Goal: Task Accomplishment & Management: Complete application form

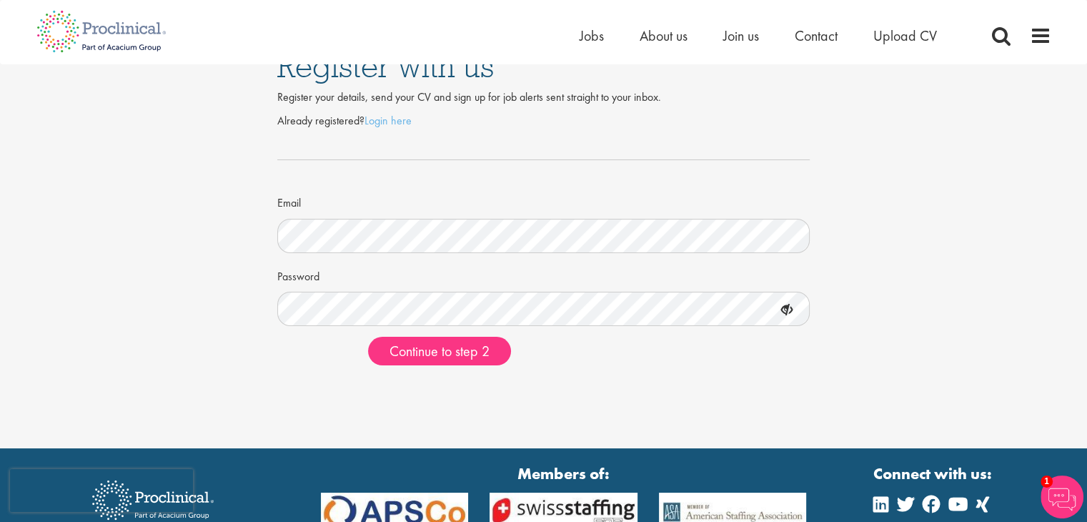
scroll to position [30, 0]
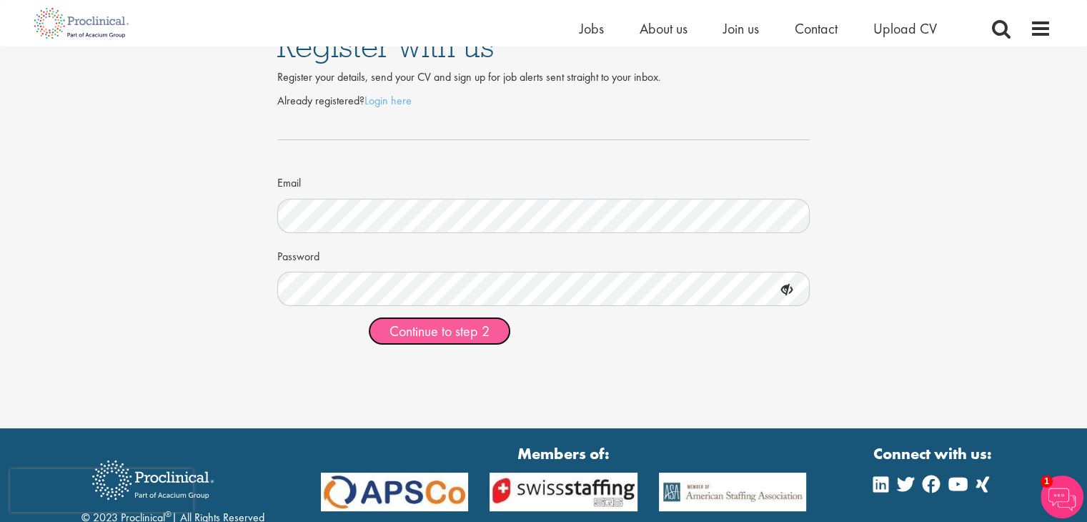
click at [432, 327] on span "Continue to step 2" at bounding box center [440, 331] width 100 height 19
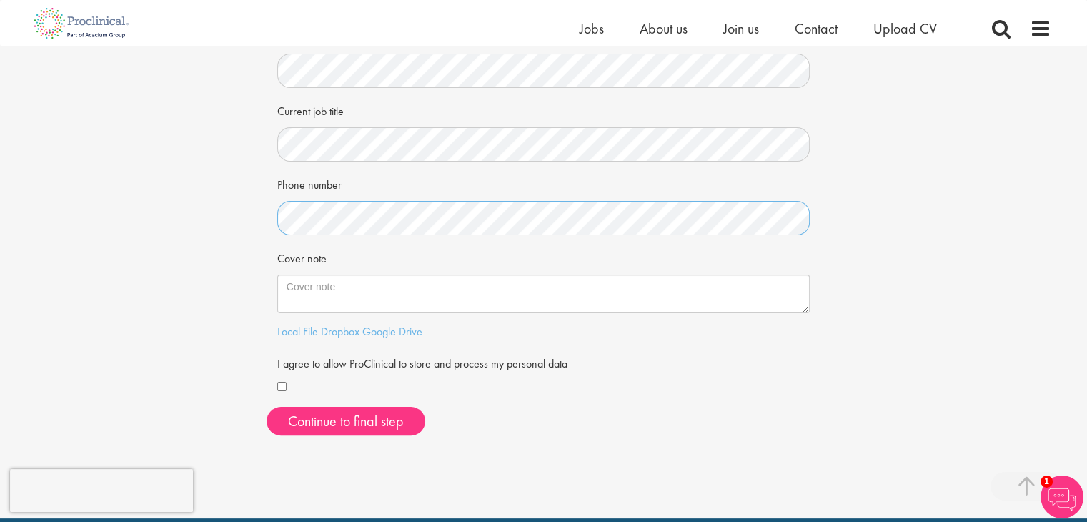
scroll to position [254, 0]
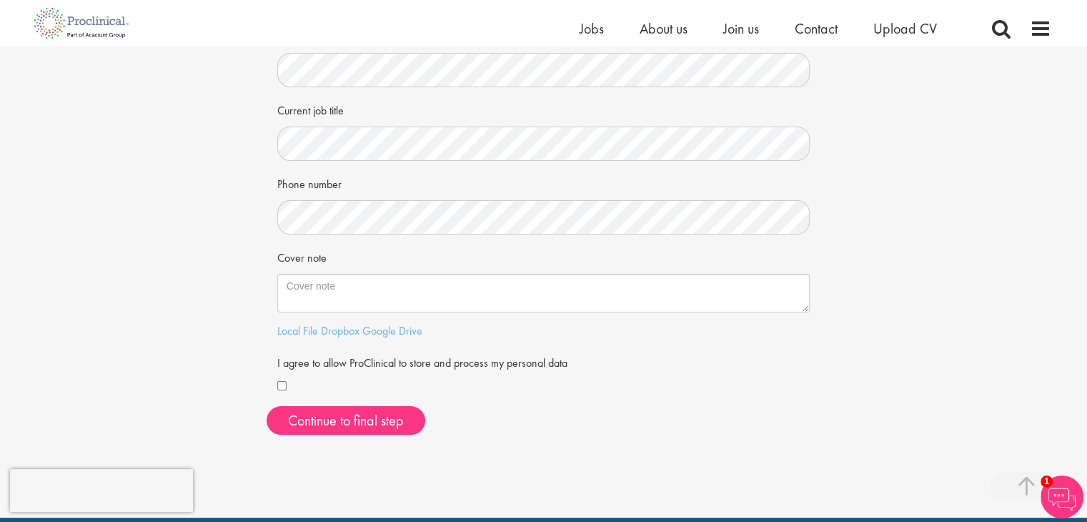
click at [289, 382] on div at bounding box center [543, 386] width 533 height 17
click at [382, 272] on div "Cover note" at bounding box center [543, 278] width 533 height 67
click at [367, 287] on textarea "Cover note" at bounding box center [543, 293] width 533 height 39
paste textarea "In my graduate research at USC’s Alcohol and Brain Research Laboratory, I desig…"
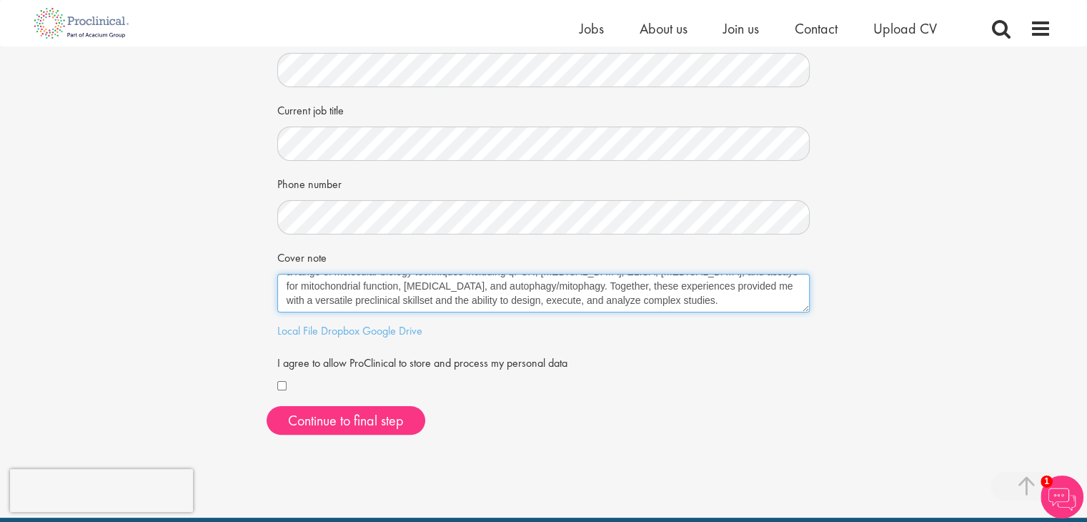
scroll to position [0, 0]
click at [344, 284] on textarea "In my graduate research at USC’s Alcohol and Brain Research Laboratory, I desig…" at bounding box center [543, 293] width 533 height 39
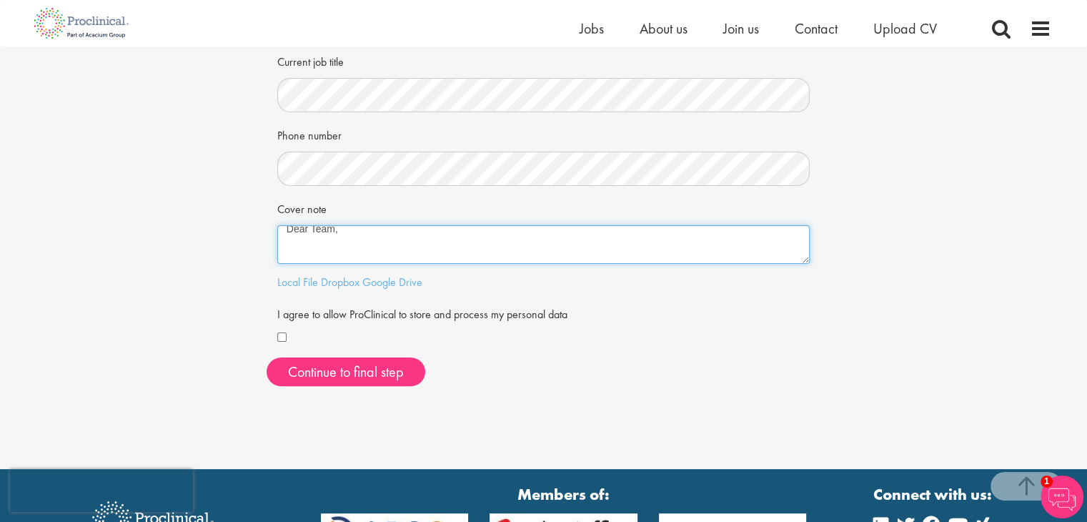
scroll to position [304, 0]
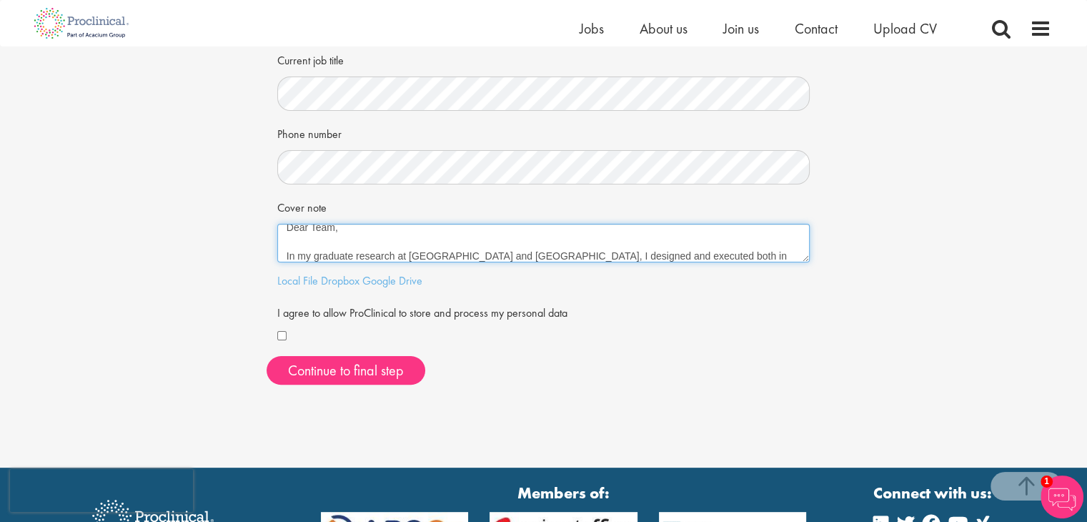
paste textarea "My name is Dhruv Kantilal, and I recently earned my Master’s in Clinical and Ex…"
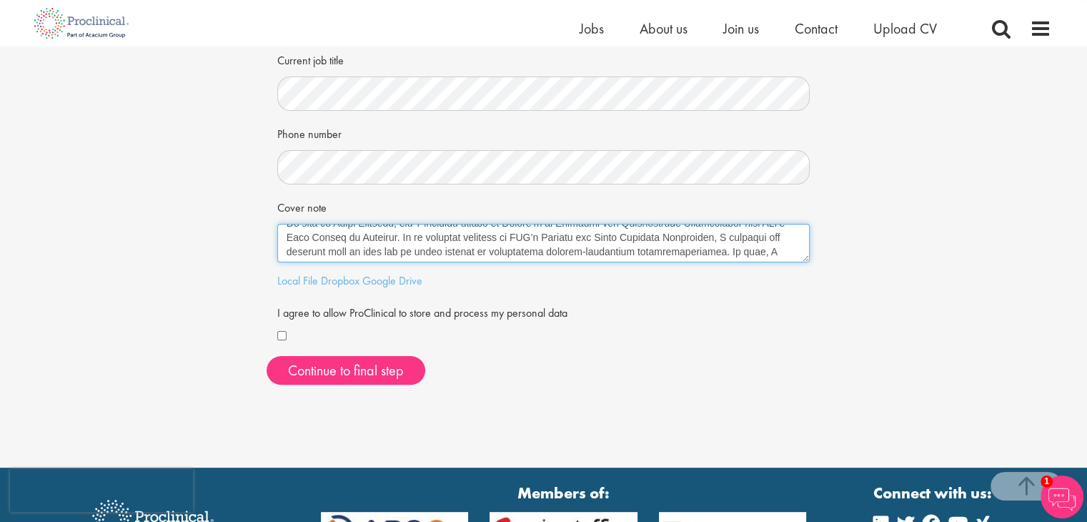
scroll to position [42, 0]
click at [403, 247] on textarea "Cover note" at bounding box center [543, 243] width 533 height 39
click at [502, 246] on textarea "Cover note" at bounding box center [543, 243] width 533 height 39
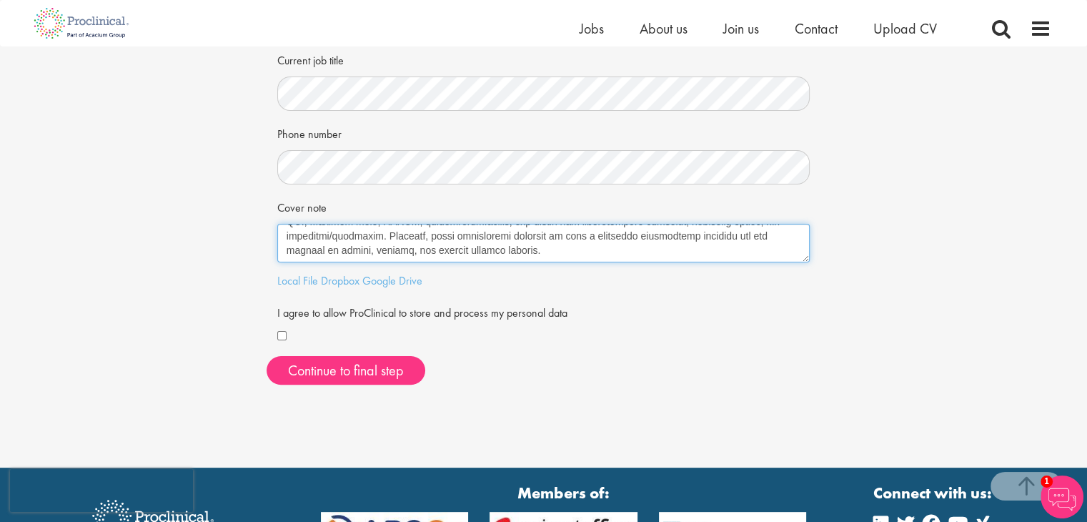
scroll to position [166, 0]
paste textarea "My name is Dhruv Kantilal, and I recently earned my Master’s in Clinical and Ex…"
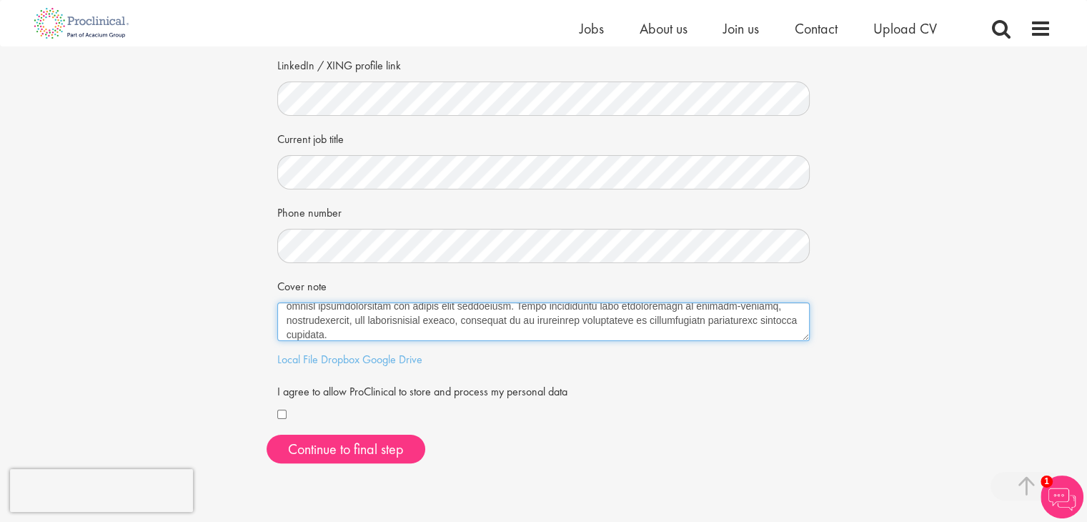
scroll to position [0, 0]
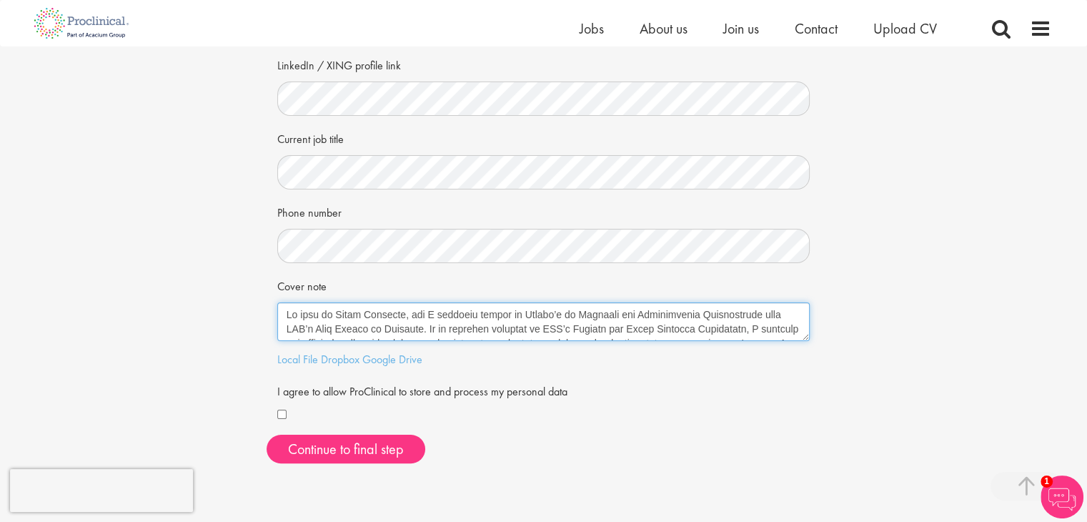
click at [286, 307] on textarea "Cover note" at bounding box center [543, 321] width 533 height 39
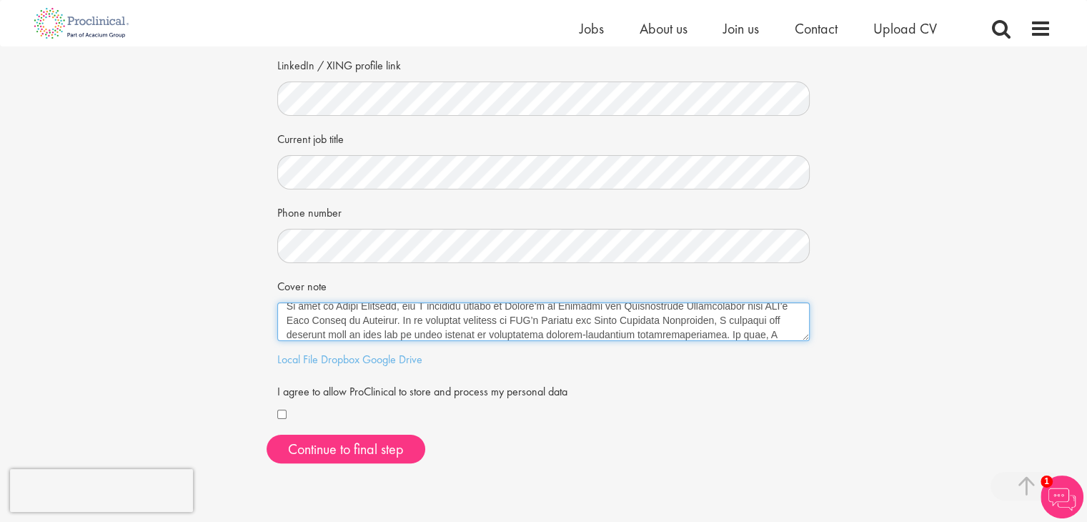
scroll to position [39, 0]
click at [398, 328] on textarea "Cover note" at bounding box center [543, 321] width 533 height 39
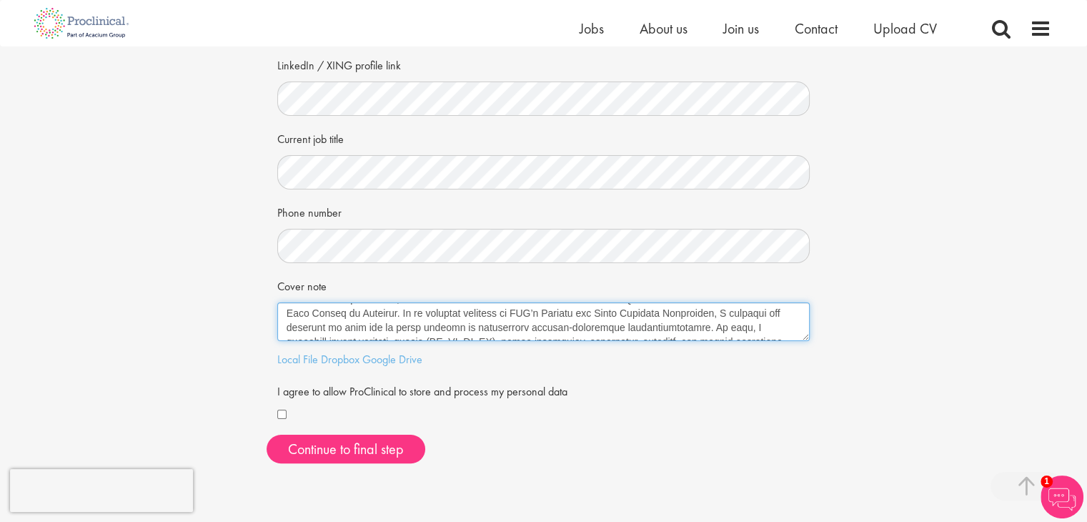
scroll to position [47, 0]
click at [680, 329] on textarea "Cover note" at bounding box center [543, 321] width 533 height 39
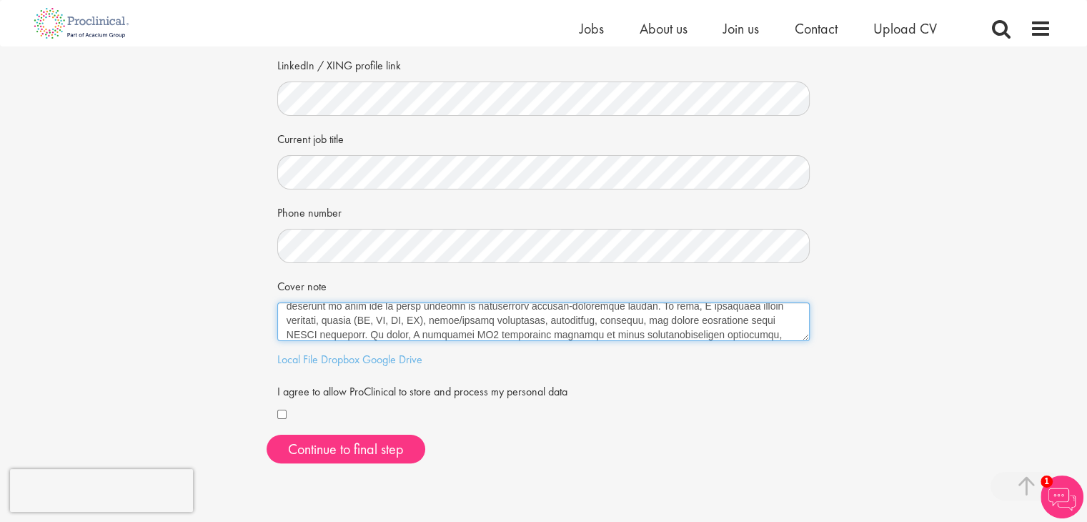
click at [508, 324] on textarea "Cover note" at bounding box center [543, 321] width 533 height 39
click at [360, 330] on textarea "Cover note" at bounding box center [543, 321] width 533 height 39
paste textarea "to evaluate systemic responses"
click at [378, 330] on textarea "Cover note" at bounding box center [543, 321] width 533 height 39
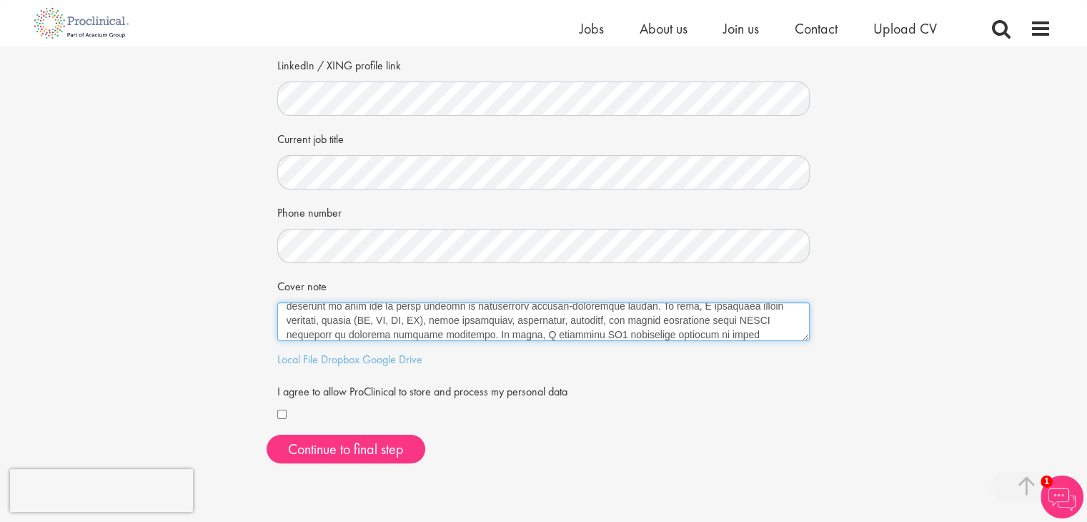
click at [378, 330] on textarea "Cover note" at bounding box center [543, 321] width 533 height 39
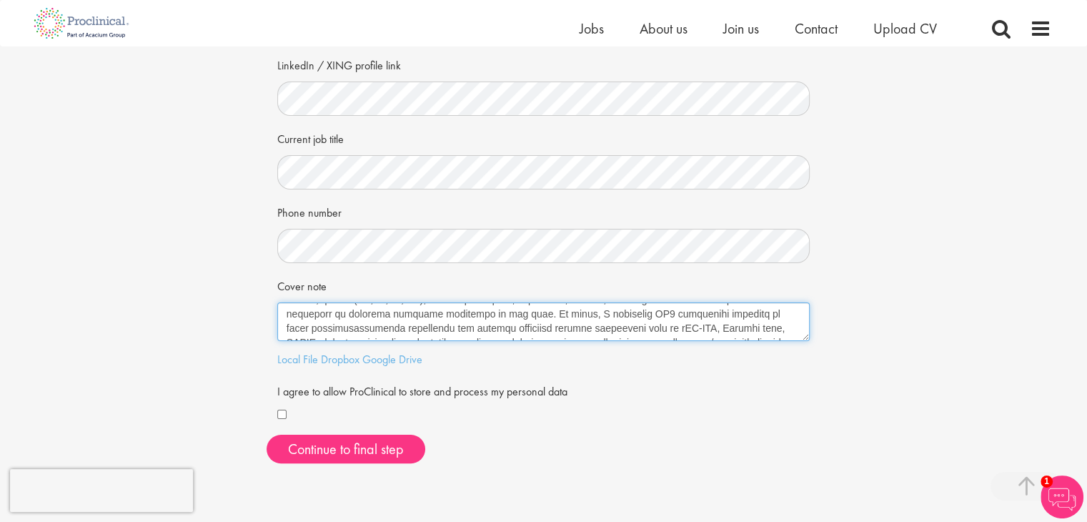
scroll to position [83, 0]
click at [609, 315] on textarea "Cover note" at bounding box center [543, 321] width 533 height 39
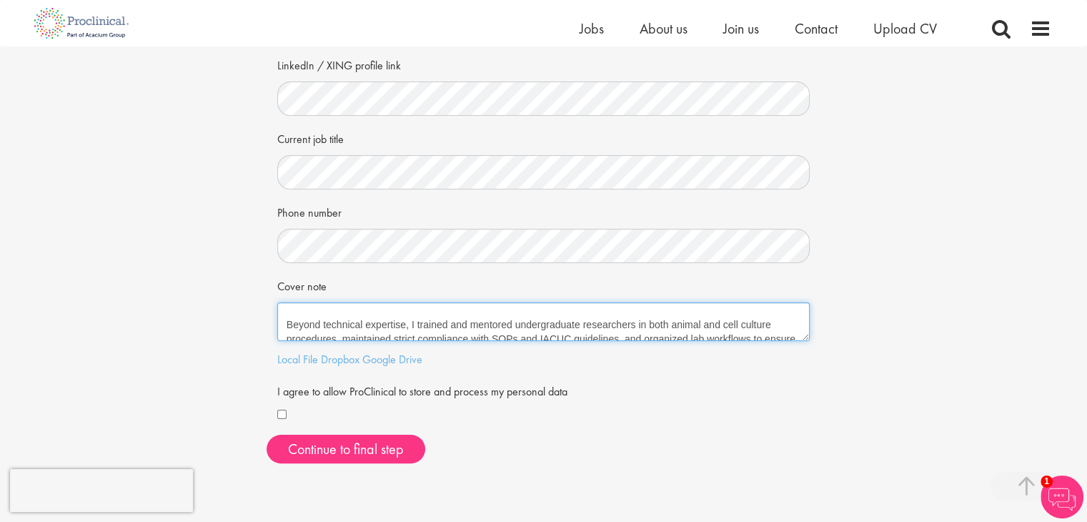
click at [605, 334] on textarea "Greetings Team, Beyond technical expertise, I trained and mentored undergraduat…" at bounding box center [543, 321] width 533 height 39
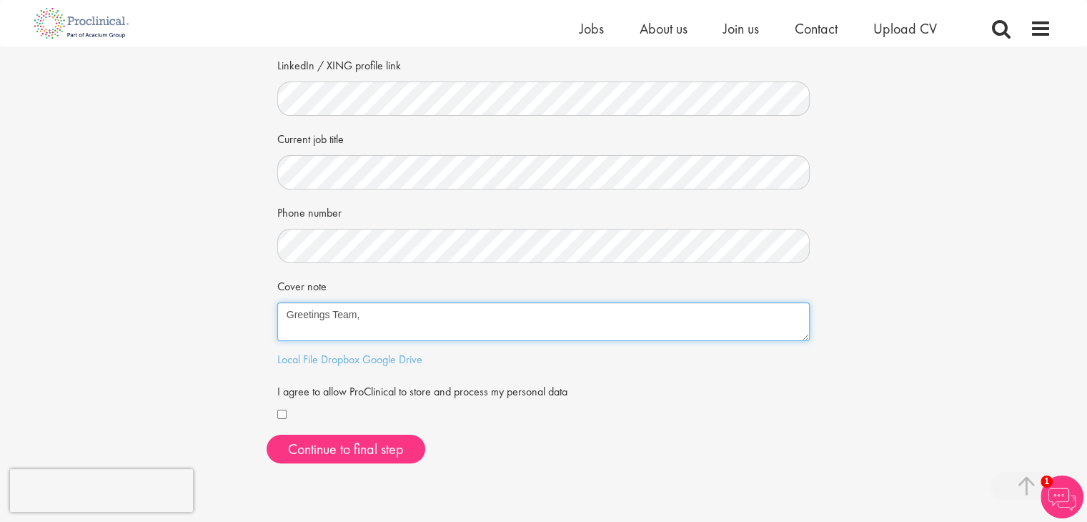
scroll to position [0, 0]
paste textarea "My name is Dhruv Kantilal, and I recently earned my Master’s in Clinical and Ex…"
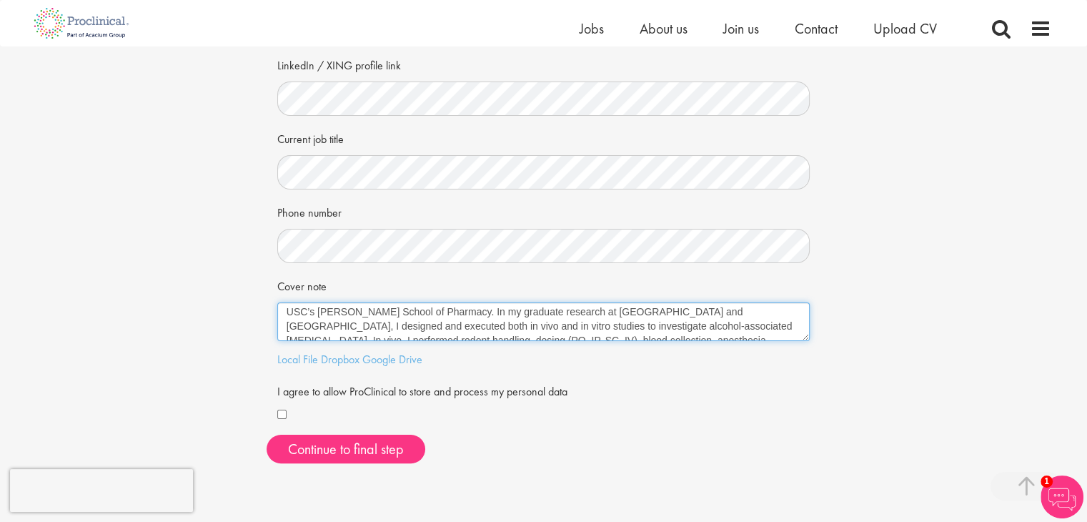
scroll to position [47, 0]
click at [405, 321] on textarea "Greetings Team, My name is Dhruv Kantilal, and I recently earned my Master’s in…" at bounding box center [543, 321] width 533 height 39
click at [687, 327] on textarea "Greetings Team, My name is Dhruv Kantilal, and I recently earned my Master’s in…" at bounding box center [543, 321] width 533 height 39
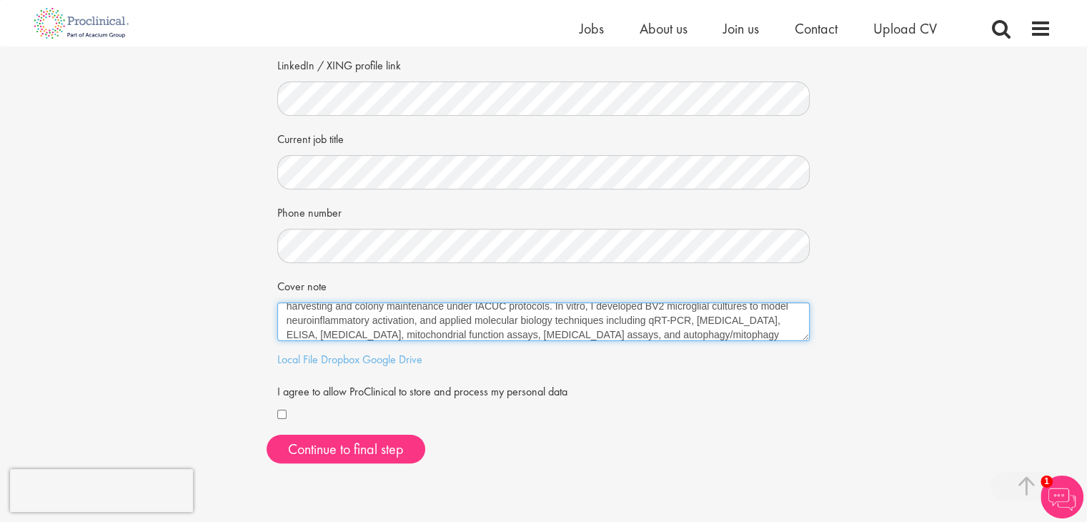
scroll to position [109, 0]
click at [780, 314] on textarea "Greetings Team, My name is Dhruv Kantilal, and I recently earned my Master’s in…" at bounding box center [543, 321] width 533 height 39
paste textarea "to investigate cellular mechanisms and therapeutic pathways"
click at [481, 317] on textarea "Greetings Team, My name is Dhruv Kantilal, and I recently earned my Master’s in…" at bounding box center [543, 321] width 533 height 39
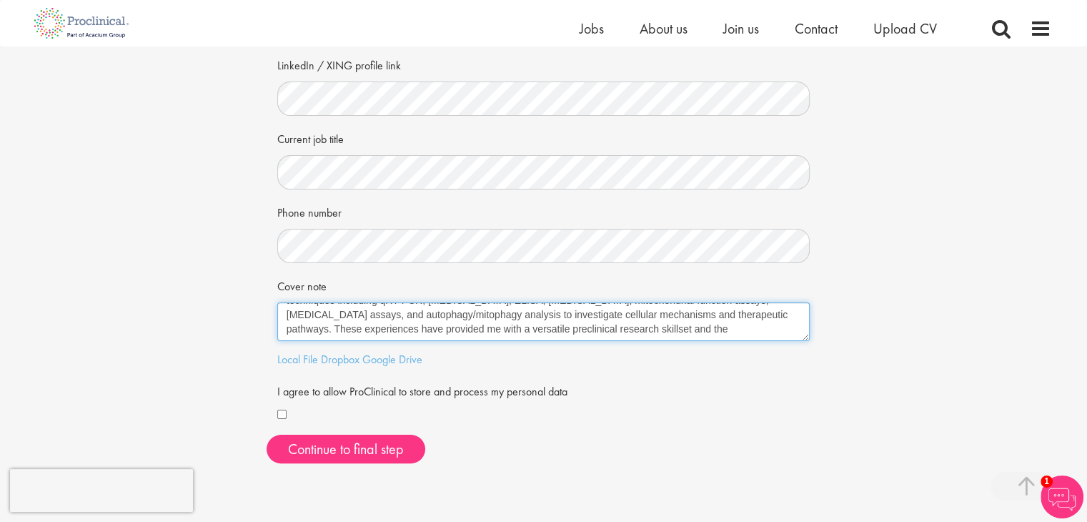
scroll to position [129, 0]
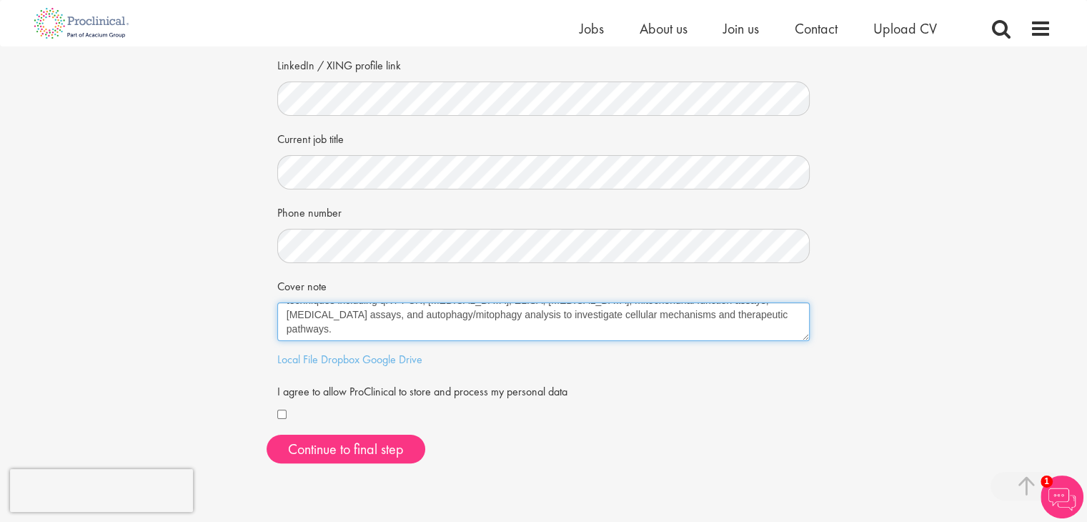
paste textarea "Beyond technical expertise, I trained and mentored undergraduate researchers in…"
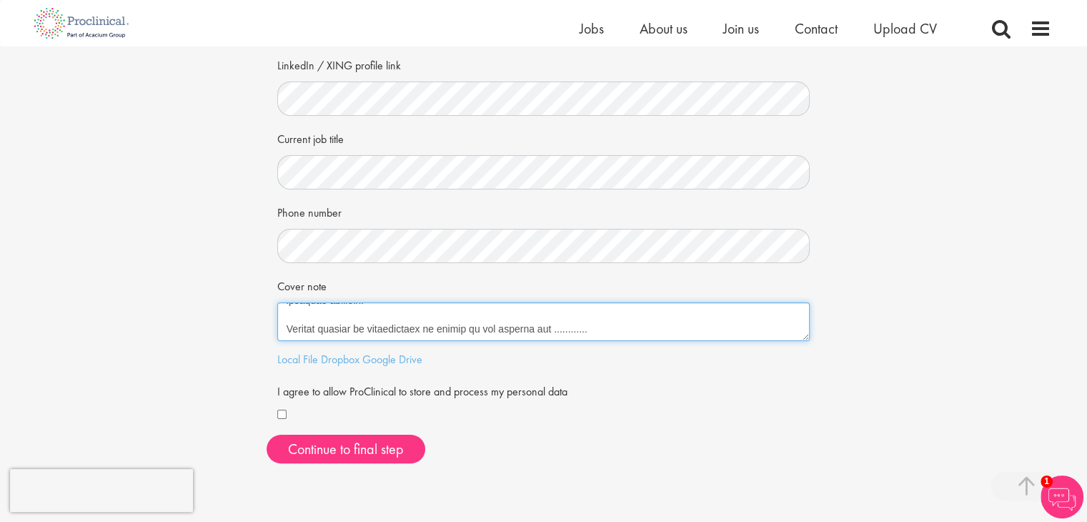
type textarea "Greetings Team, My name is Dhruv Kantilal, and I recently earned my Master’s in…"
paste textarea "Greetings Team, I am Dhruv Kantilal, and I recently earned my Master’s in Clini…"
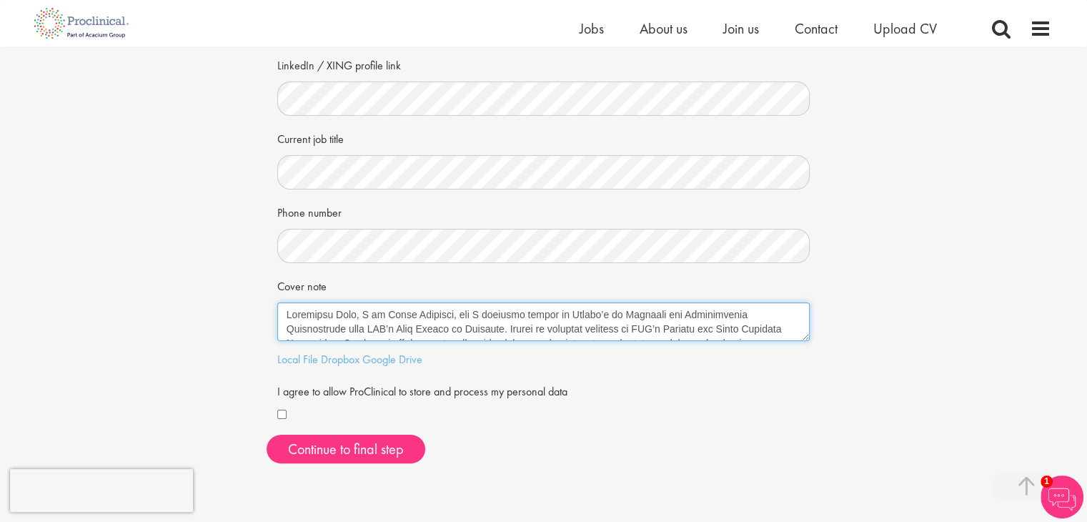
click at [361, 312] on textarea "Cover note" at bounding box center [543, 321] width 533 height 39
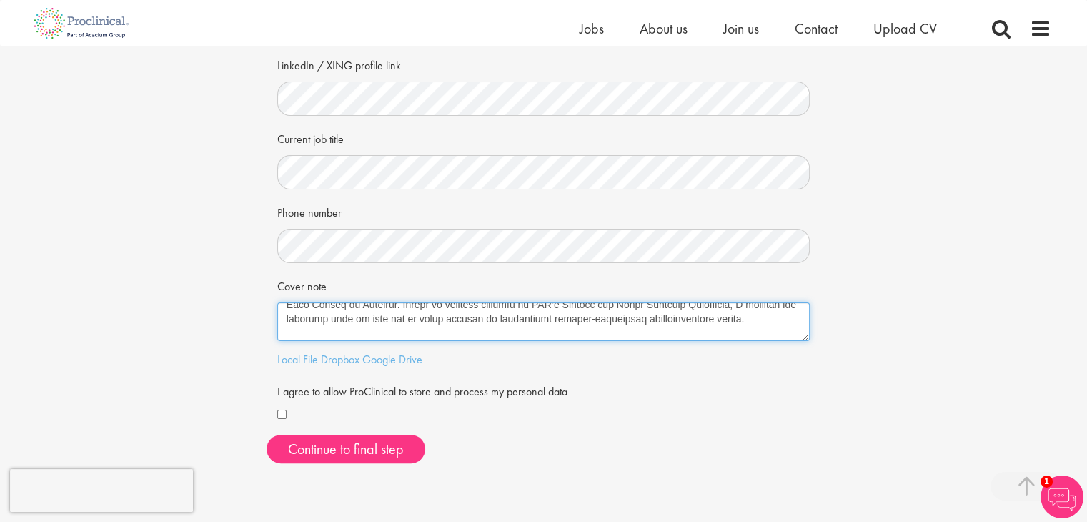
click at [332, 329] on textarea "Cover note" at bounding box center [543, 321] width 533 height 39
click at [332, 330] on textarea "Cover note" at bounding box center [543, 321] width 533 height 39
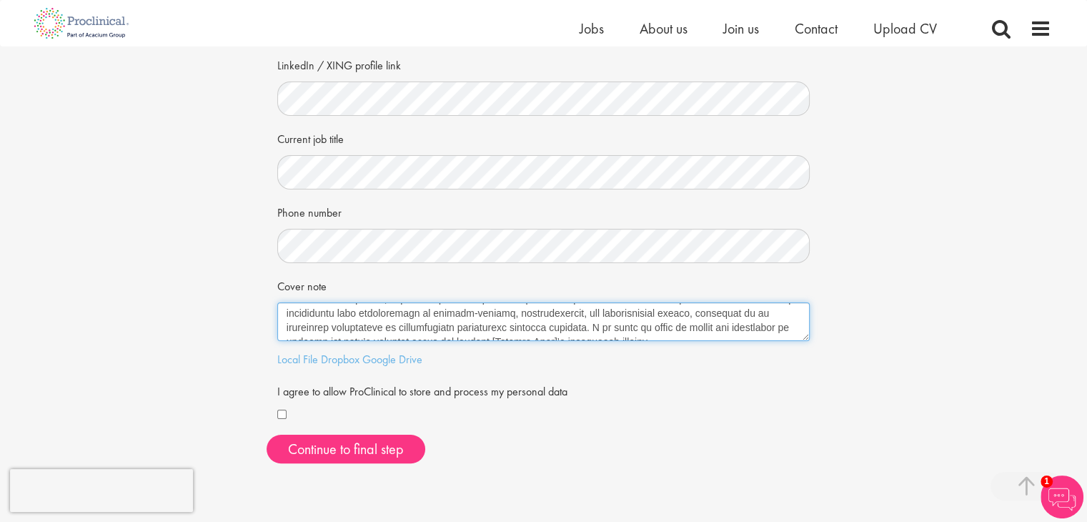
scroll to position [206, 0]
click at [579, 318] on textarea "Cover note" at bounding box center [543, 321] width 533 height 39
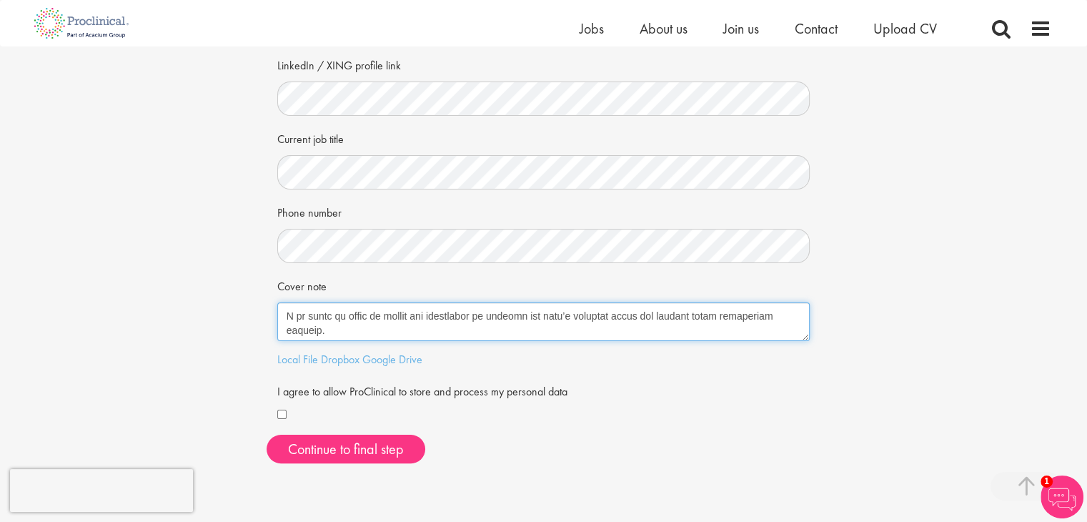
scroll to position [238, 0]
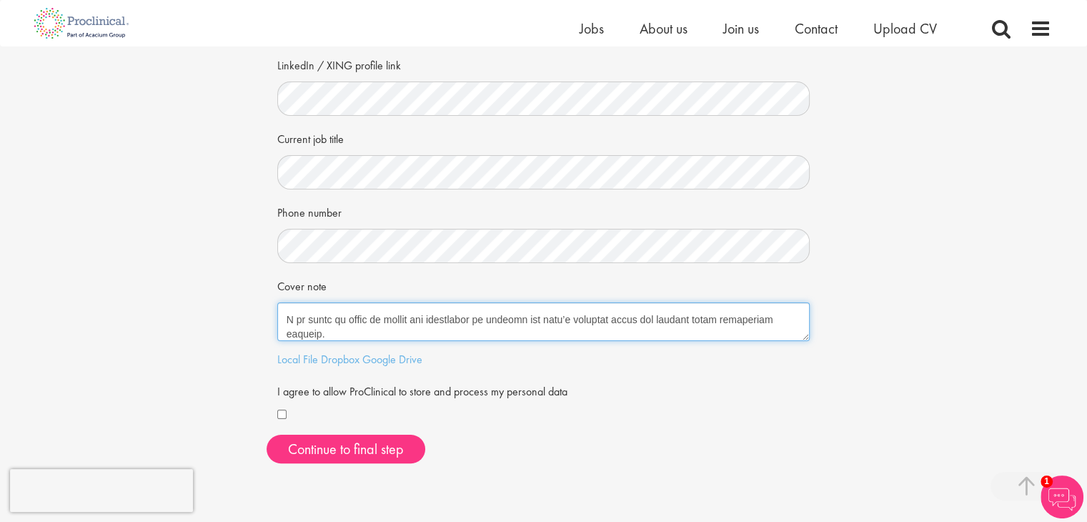
click at [375, 318] on textarea "Cover note" at bounding box center [543, 321] width 533 height 39
paste textarea "contribute my skills and experience to support research projects and deliver hi…"
click at [655, 320] on textarea "Cover note" at bounding box center [543, 321] width 533 height 39
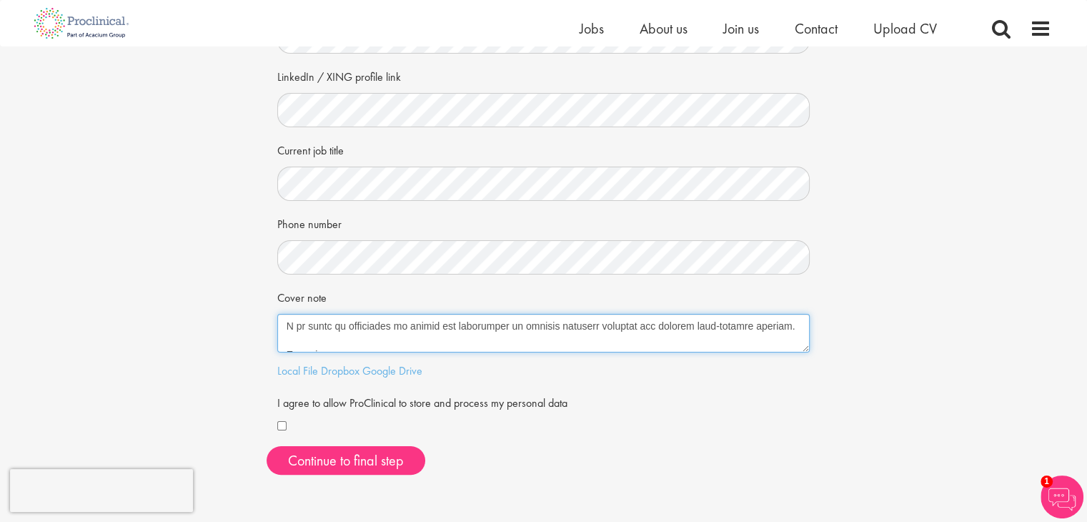
scroll to position [242, 0]
click at [768, 325] on textarea "Cover note" at bounding box center [543, 333] width 533 height 39
paste textarea "the success of the organization."
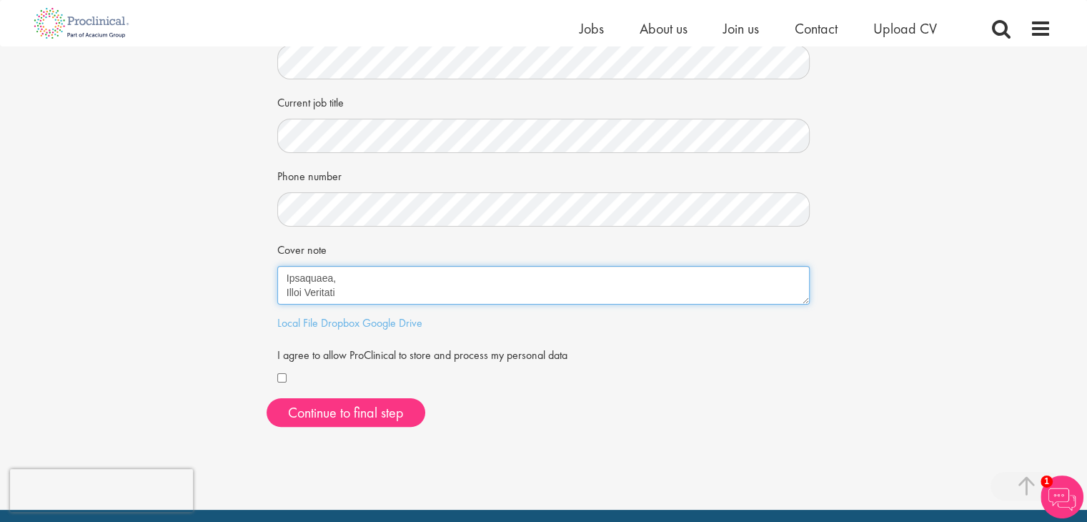
scroll to position [263, 0]
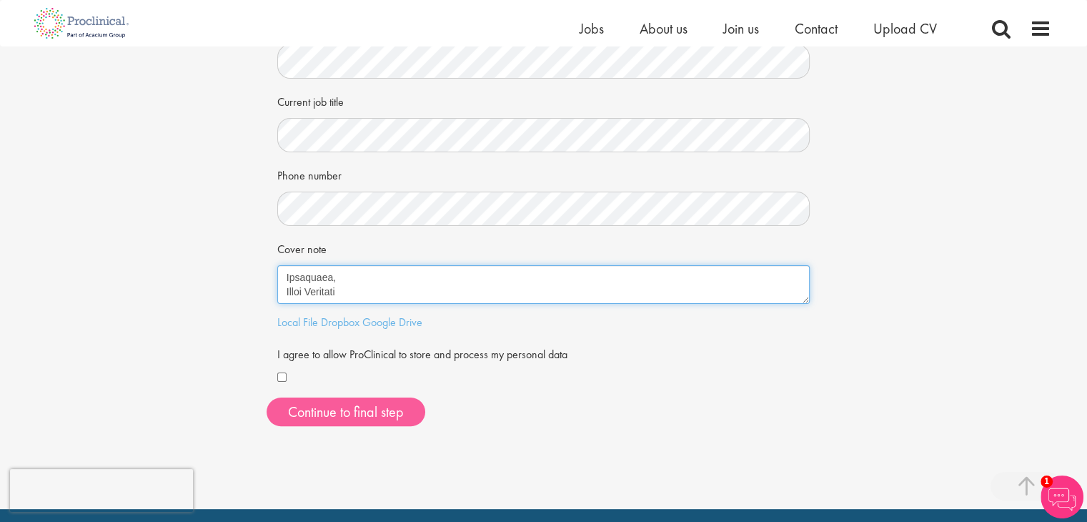
type textarea "Greetings Team, My name is Dhruv Kantilal, and I recently earned my Master’s in…"
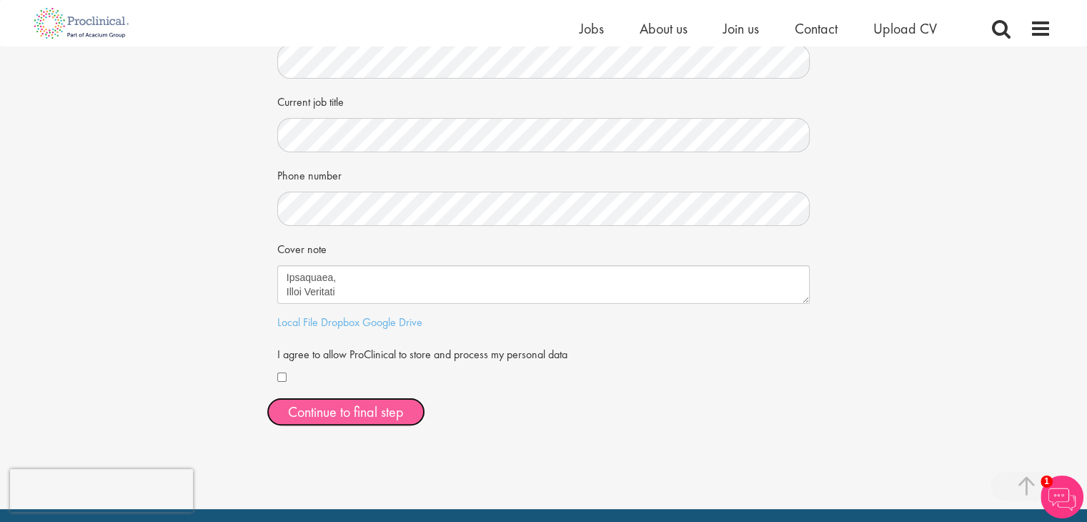
click at [387, 403] on button "Continue to final step" at bounding box center [346, 411] width 159 height 29
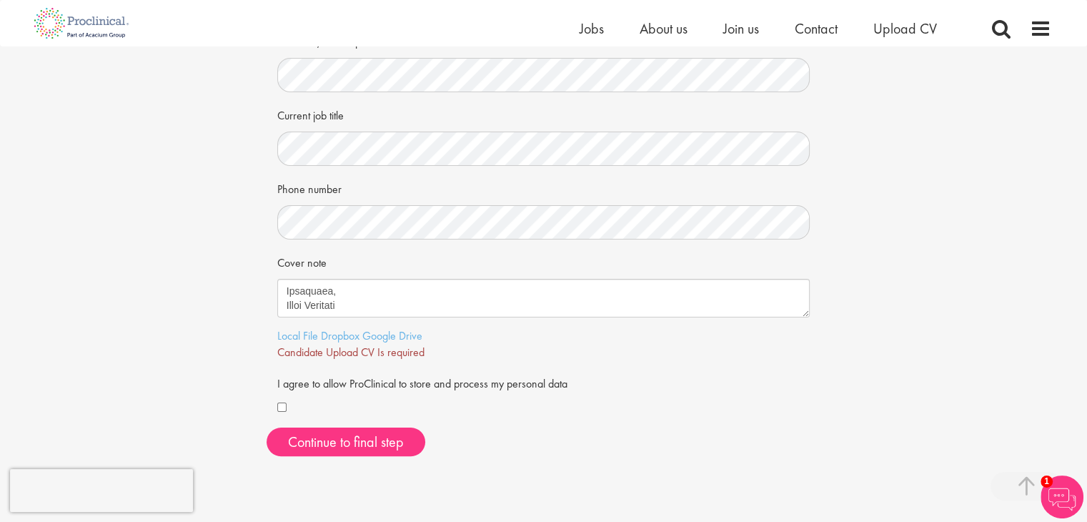
scroll to position [252, 0]
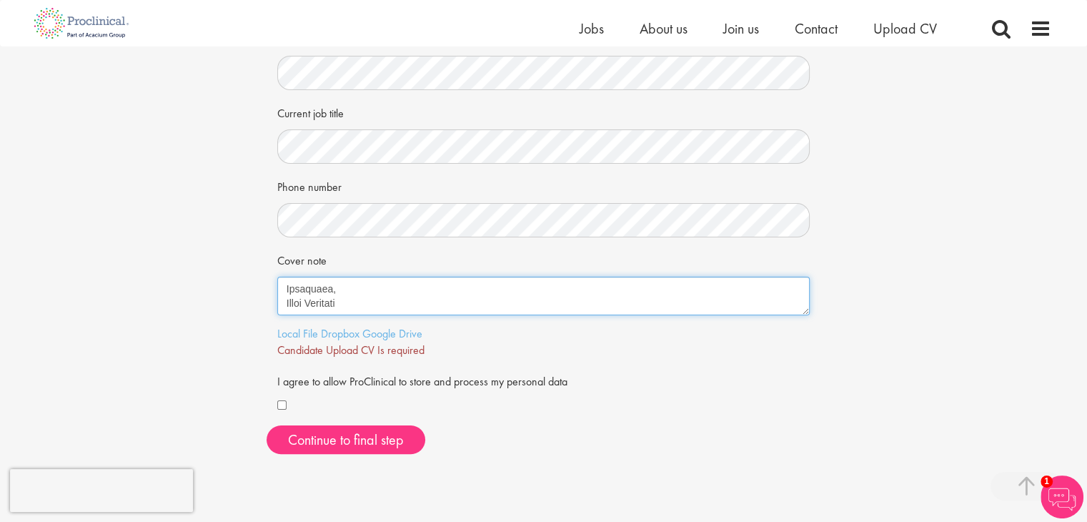
click at [392, 294] on textarea "Cover note" at bounding box center [543, 296] width 533 height 39
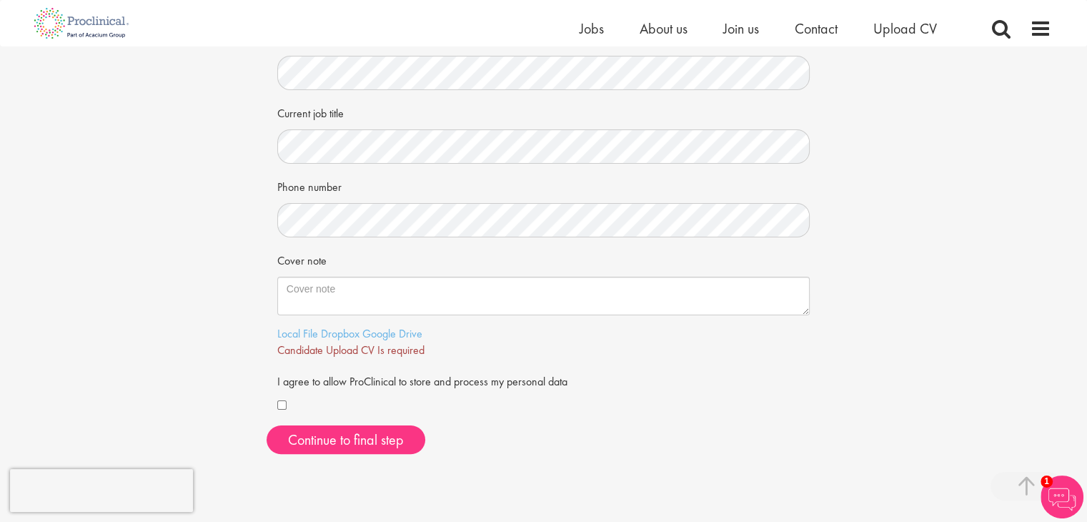
click at [475, 355] on div "Local File Dropbox Google Drive Candidate Upload CV Is required" at bounding box center [543, 342] width 533 height 33
click at [303, 337] on link "Local File" at bounding box center [297, 333] width 41 height 15
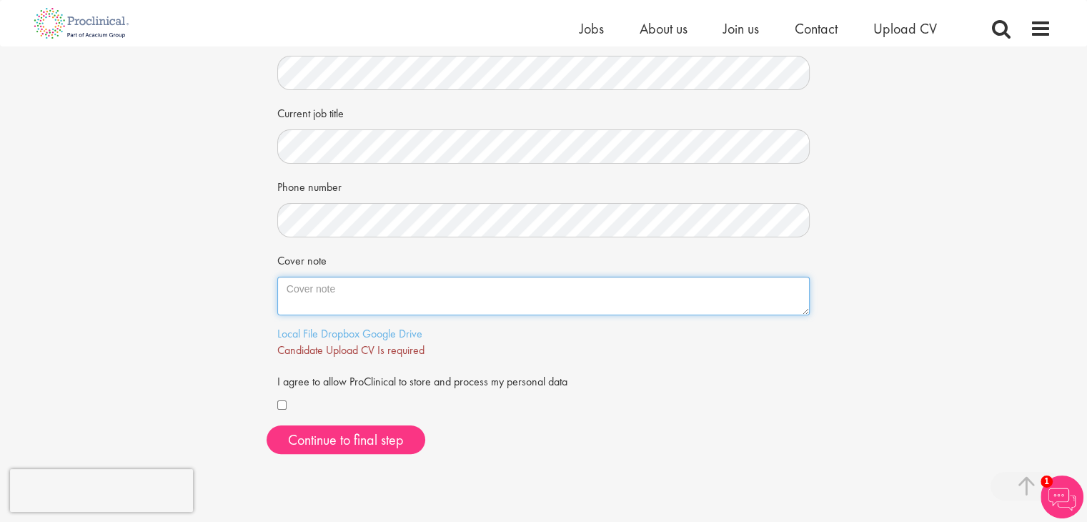
click at [341, 294] on textarea "Cover note" at bounding box center [543, 296] width 533 height 39
paste textarea "Greetings Team, My name is Dhruv Kantilal, and I recently earned my Master’s in…"
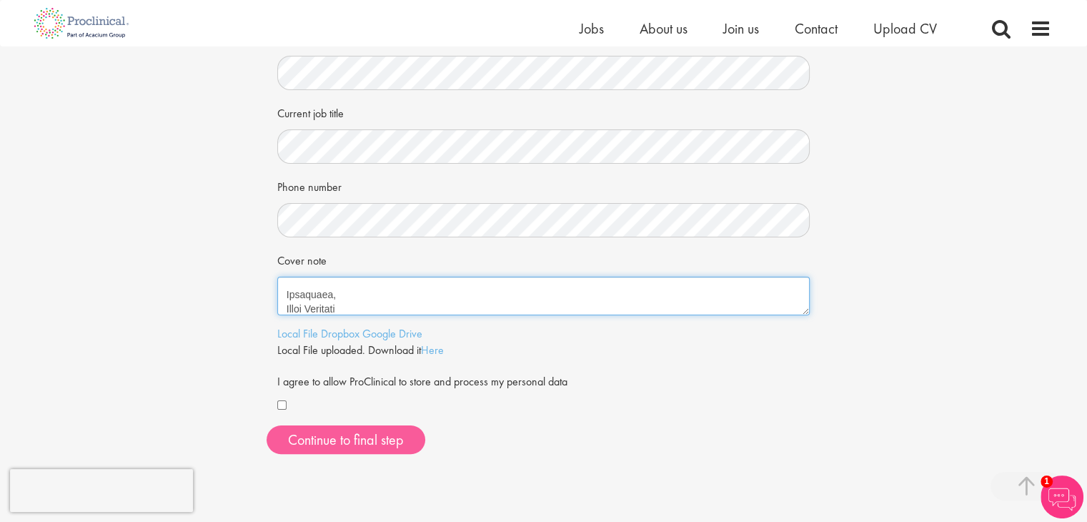
type textarea "Greetings Team, My name is Dhruv Kantilal, and I recently earned my Master’s in…"
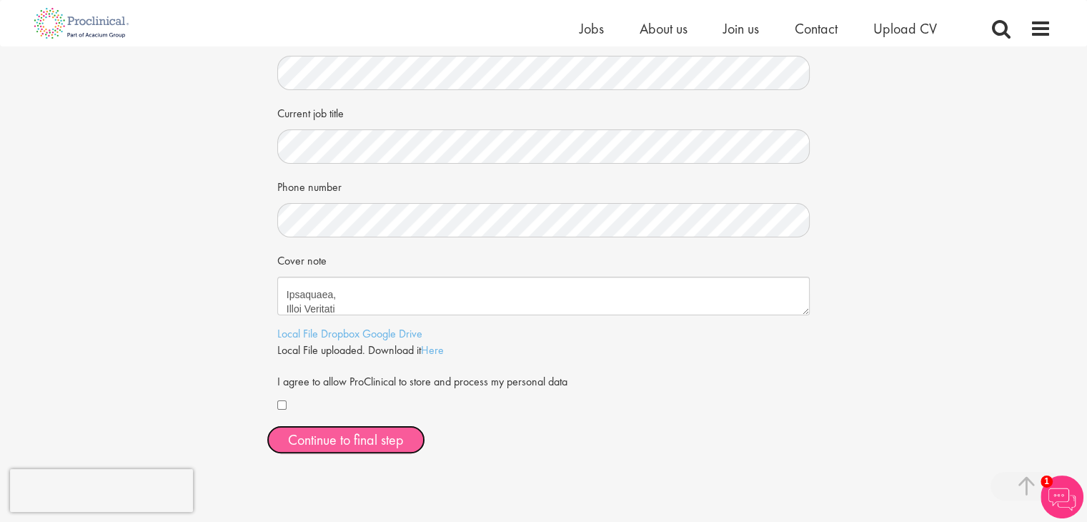
click at [355, 428] on button "Continue to final step" at bounding box center [346, 439] width 159 height 29
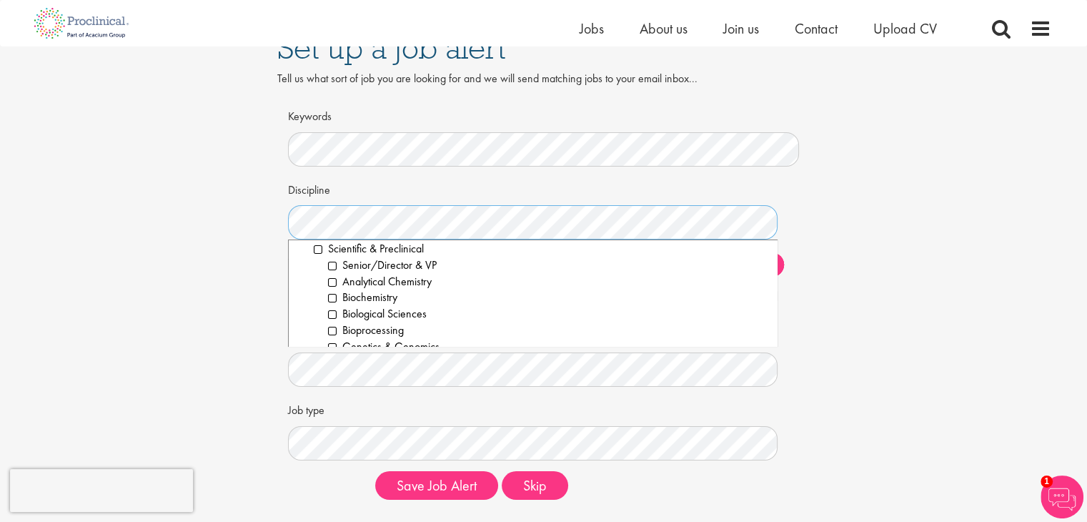
scroll to position [1813, 0]
click at [392, 264] on li "Scientific & Preclinical" at bounding box center [540, 272] width 453 height 16
click at [400, 283] on li "Senior/Director & VP" at bounding box center [547, 288] width 439 height 16
click at [395, 304] on li "Bioprocessing" at bounding box center [547, 310] width 439 height 16
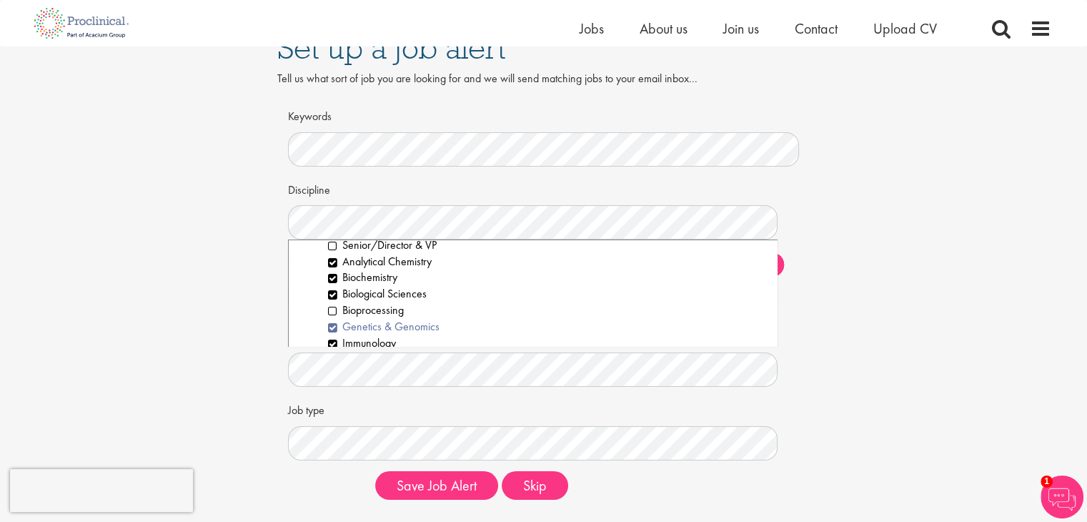
click at [393, 323] on li "Genetics & Genomics" at bounding box center [547, 327] width 439 height 16
click at [392, 304] on li "Medicinal Chemistry" at bounding box center [547, 309] width 439 height 16
click at [395, 288] on li "Medicinal Chemistry" at bounding box center [547, 289] width 439 height 16
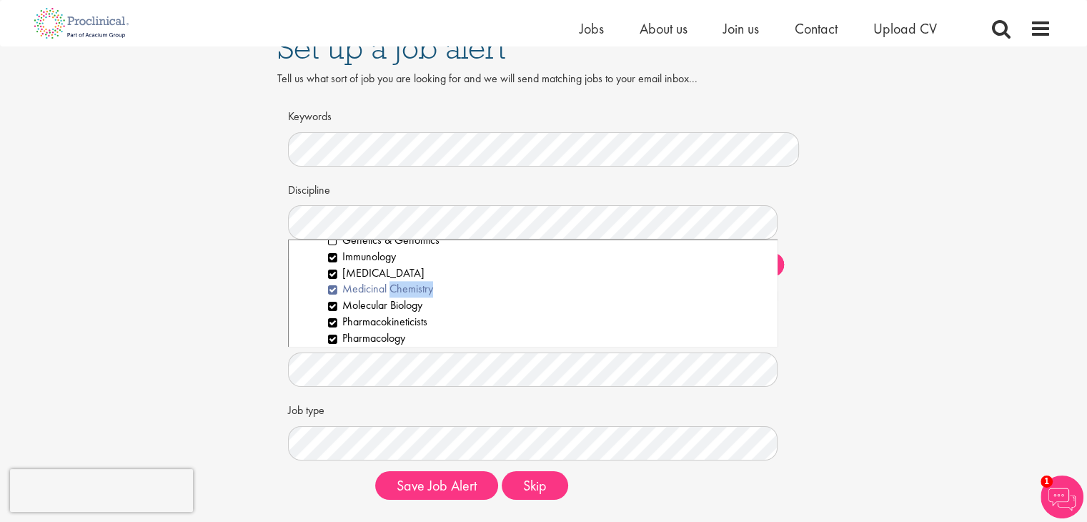
click at [395, 288] on li "Medicinal Chemistry" at bounding box center [547, 289] width 439 height 16
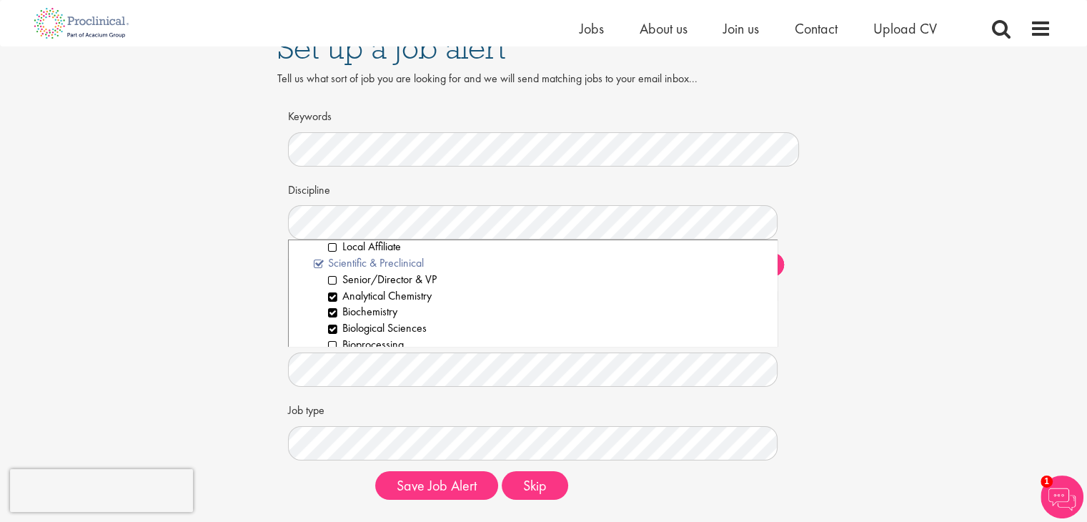
click at [342, 265] on li "Scientific & Preclinical" at bounding box center [540, 263] width 453 height 16
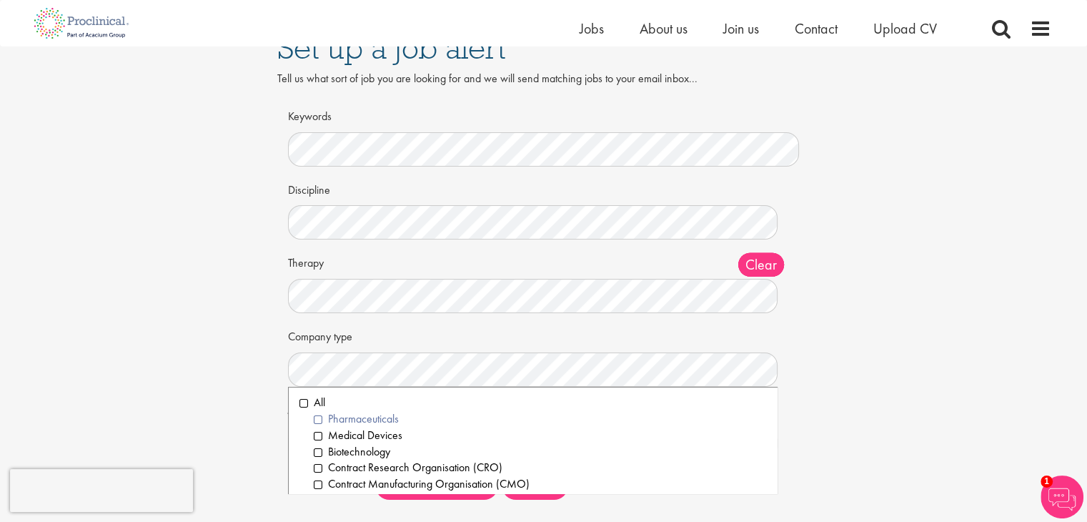
click at [373, 419] on li "Pharmaceuticals" at bounding box center [540, 419] width 453 height 16
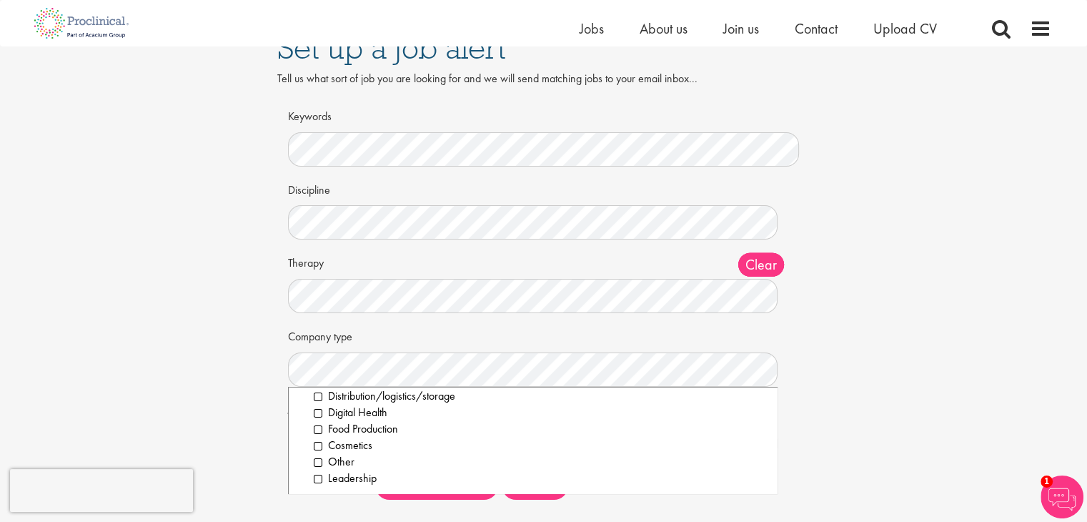
scroll to position [0, 0]
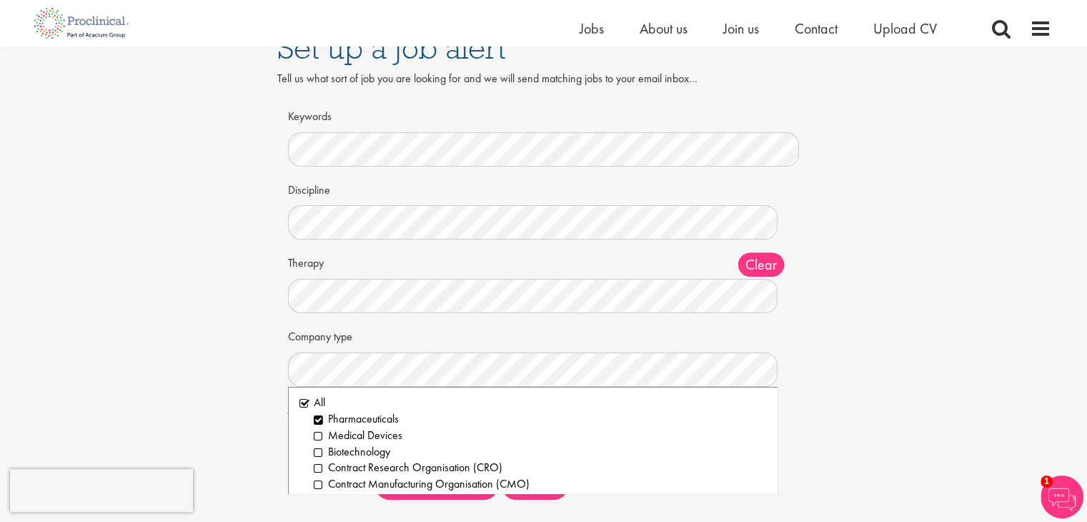
click at [316, 392] on ol "All Pharmaceuticals Medical Devices Biotechnology Contract Research Organisatio…" at bounding box center [533, 440] width 490 height 107
click at [314, 395] on li "All" at bounding box center [532, 403] width 467 height 16
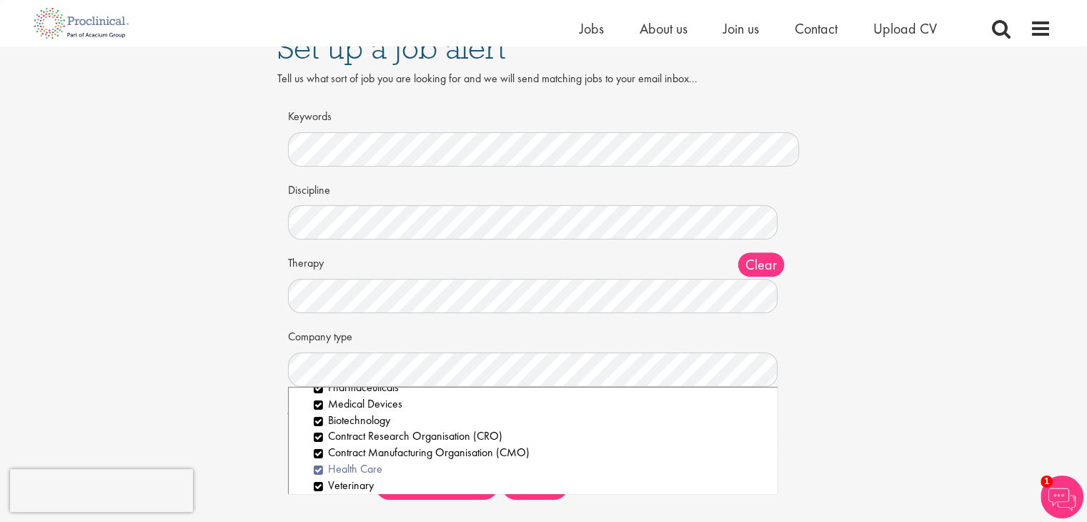
scroll to position [66, 0]
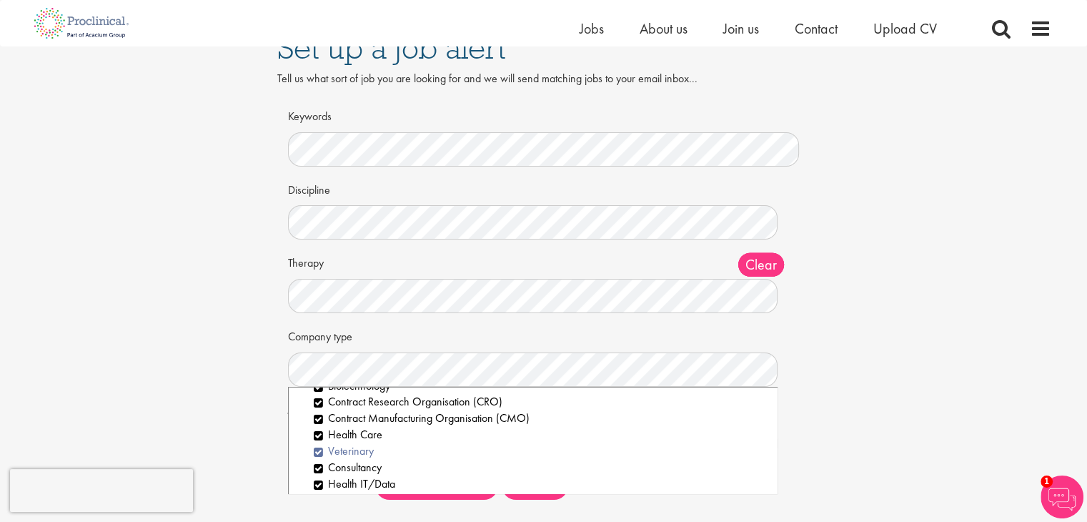
click at [362, 452] on li "Veterinary" at bounding box center [540, 451] width 453 height 16
click at [361, 470] on li "Consultancy" at bounding box center [540, 468] width 453 height 16
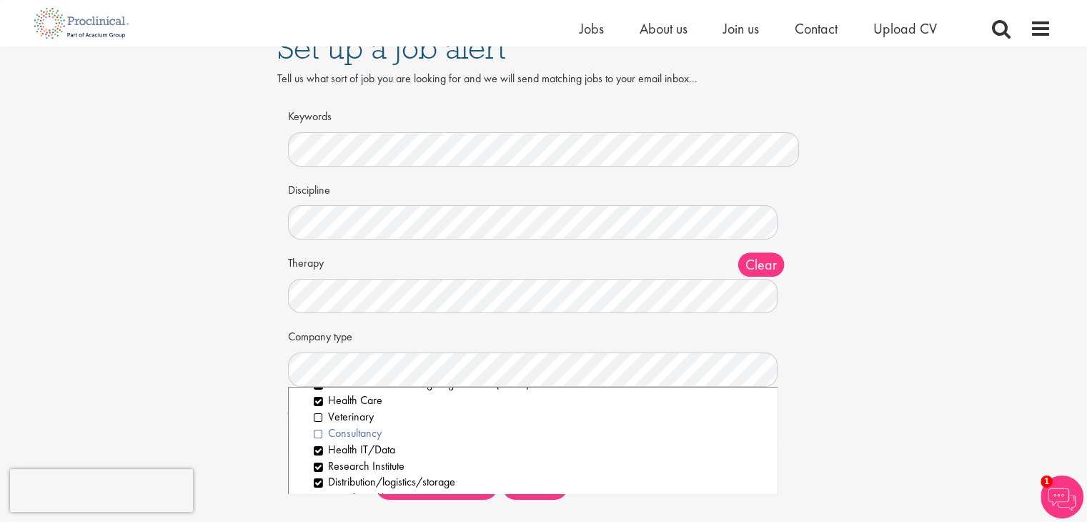
scroll to position [114, 0]
click at [357, 417] on li "Consultancy" at bounding box center [540, 419] width 453 height 16
click at [357, 435] on li "Health IT/Data" at bounding box center [540, 435] width 453 height 16
click at [360, 463] on li "Distribution/logistics/storage" at bounding box center [540, 468] width 453 height 16
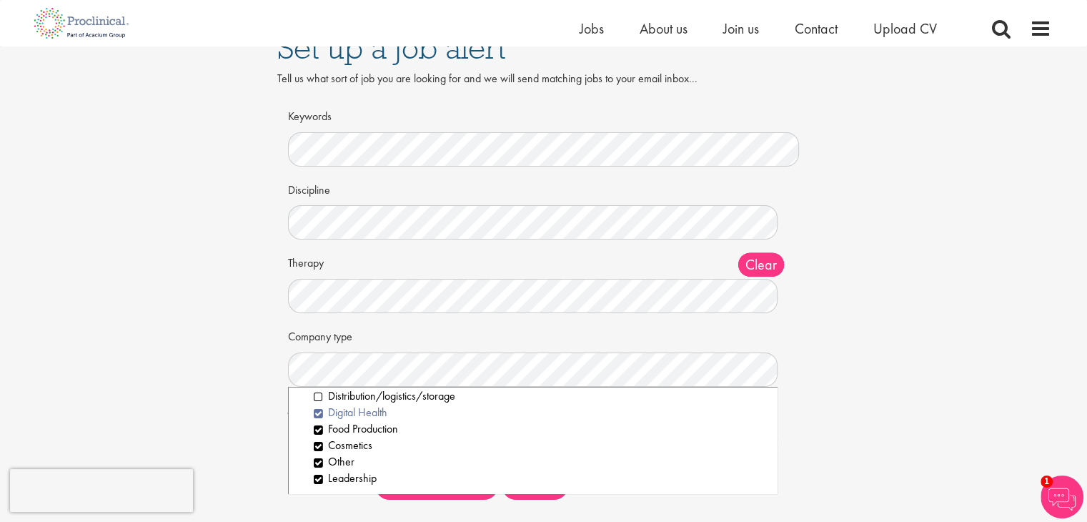
click at [350, 413] on li "Digital Health" at bounding box center [540, 413] width 453 height 16
click at [350, 426] on li "Food Production" at bounding box center [540, 429] width 453 height 16
click at [345, 467] on li "Other" at bounding box center [540, 462] width 453 height 16
click at [345, 475] on li "Leadership" at bounding box center [540, 478] width 453 height 16
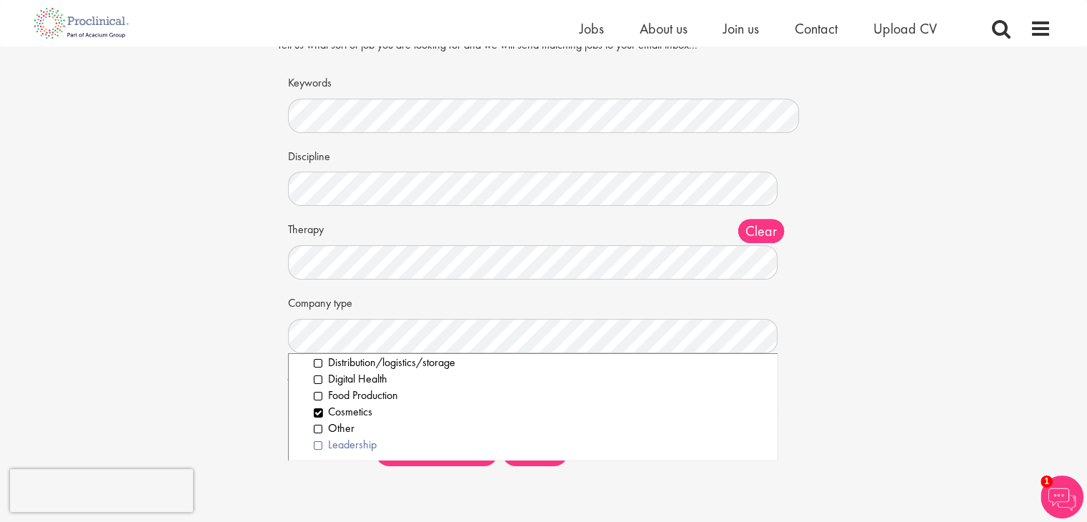
scroll to position [71, 0]
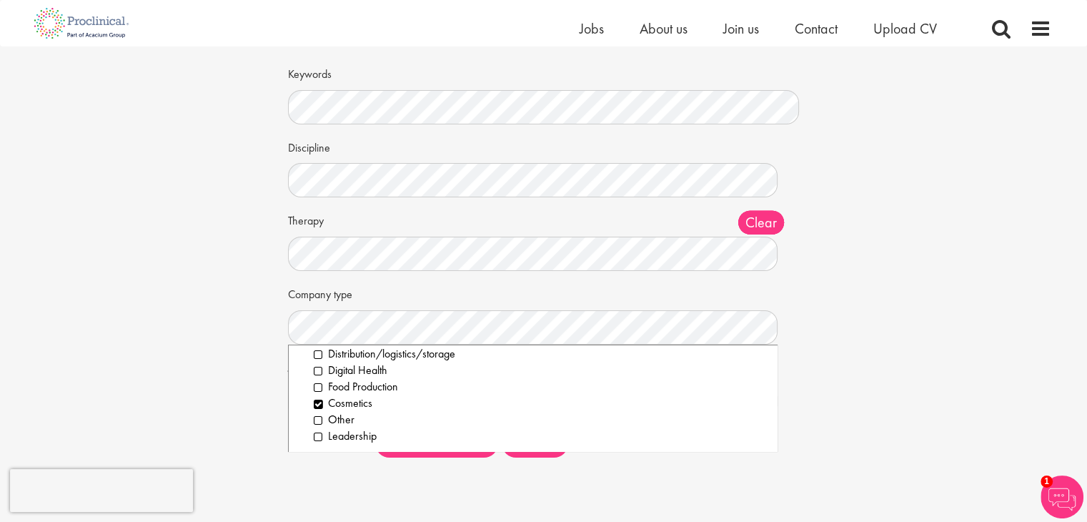
click at [336, 477] on div "Set up a job alert Tell us what sort of job you are looking for and we will sen…" at bounding box center [543, 234] width 1087 height 611
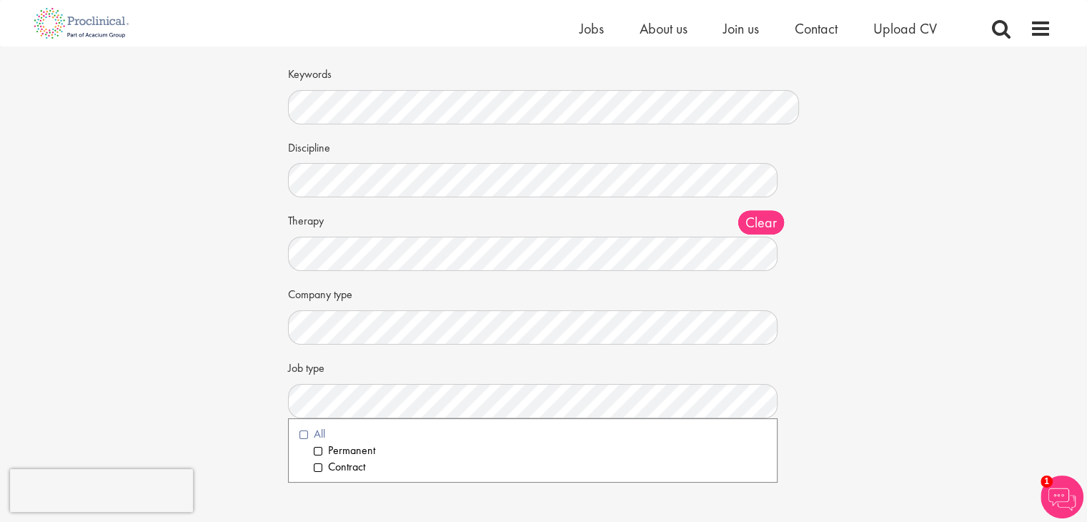
click at [307, 433] on li "All" at bounding box center [532, 434] width 467 height 16
click at [276, 415] on div "Set up a job alert Tell us what sort of job you are looking for and we will sen…" at bounding box center [544, 222] width 555 height 493
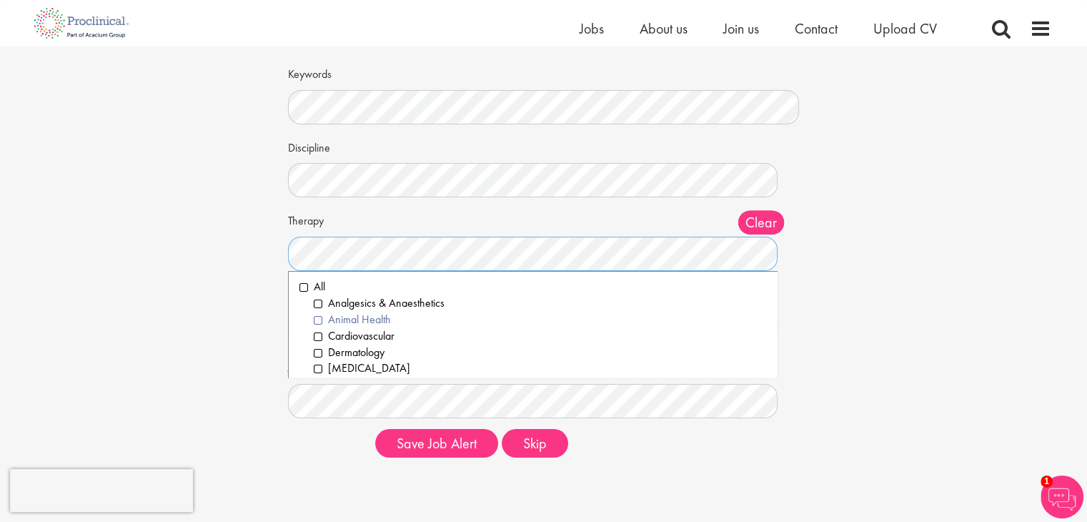
scroll to position [0, 0]
click at [304, 287] on li "All" at bounding box center [532, 287] width 467 height 16
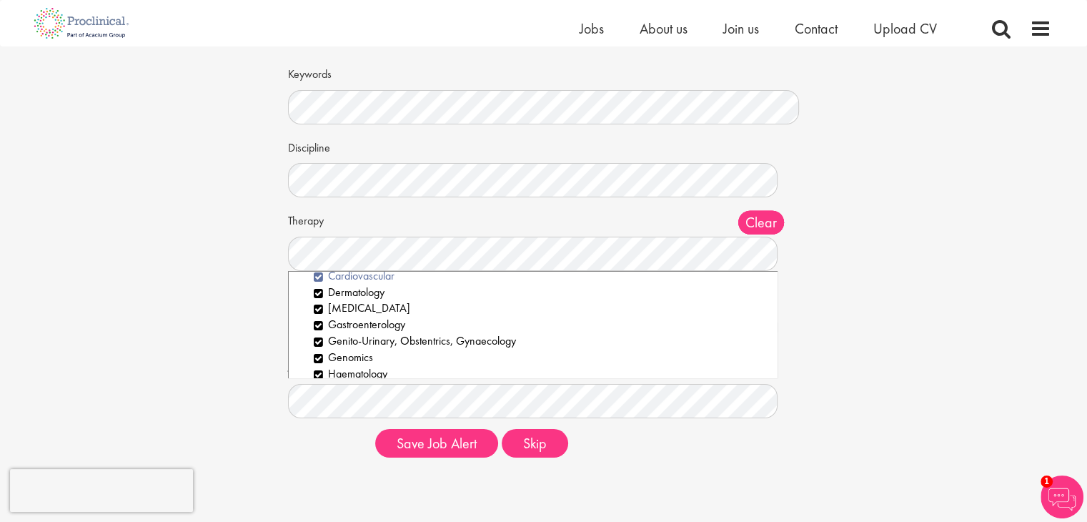
scroll to position [283, 0]
click at [249, 337] on div "Set up a job alert Tell us what sort of job you are looking for and we will sen…" at bounding box center [543, 222] width 1109 height 493
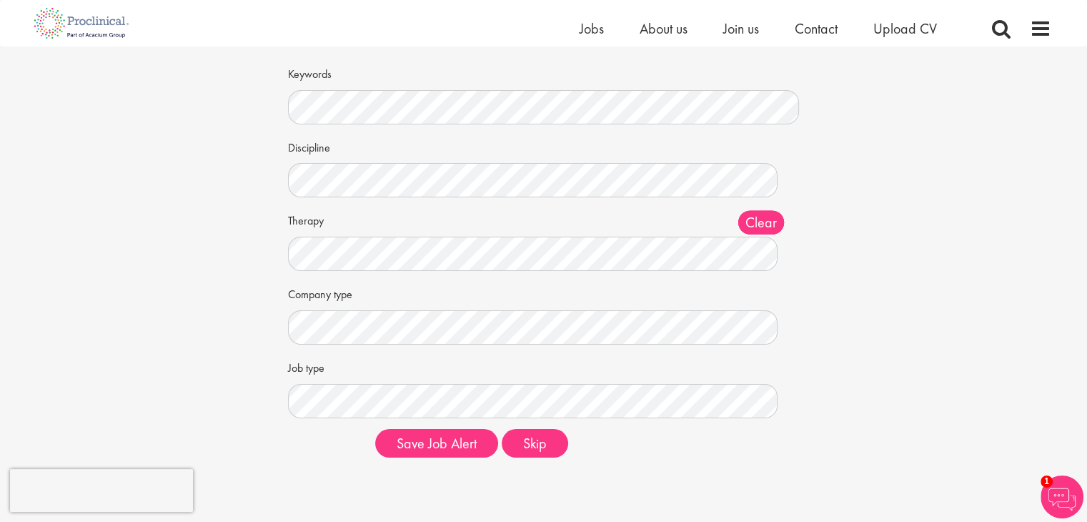
scroll to position [0, 0]
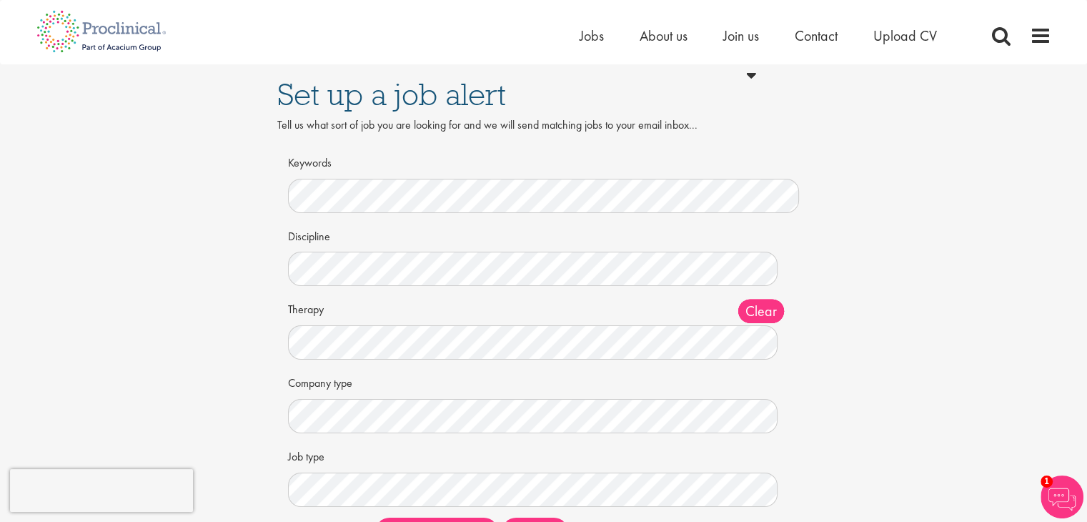
click at [382, 172] on div "Keywords" at bounding box center [544, 181] width 512 height 63
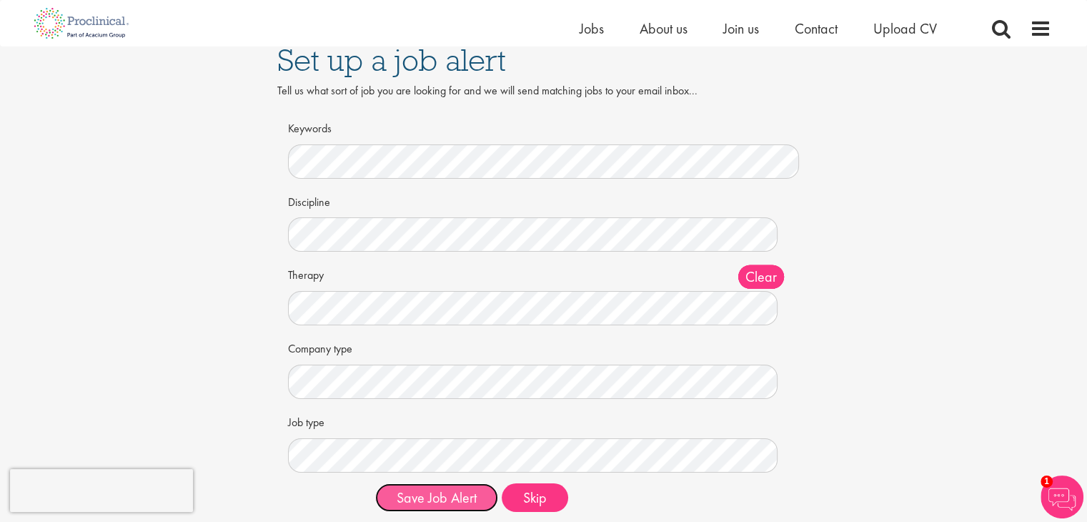
click at [437, 504] on button "Save Job Alert" at bounding box center [436, 497] width 123 height 29
